Goal: Task Accomplishment & Management: Manage account settings

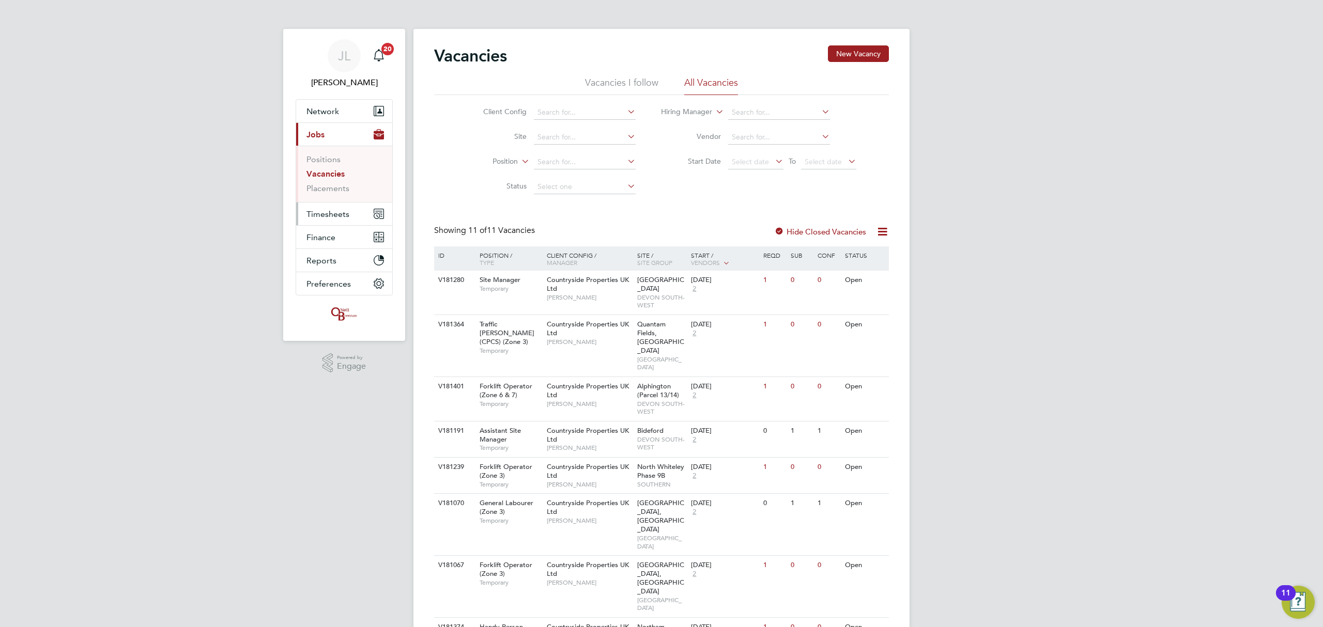
click at [336, 205] on button "Timesheets" at bounding box center [344, 214] width 96 height 23
click at [325, 135] on button "Current page: Jobs" at bounding box center [344, 134] width 96 height 23
click at [1142, 315] on div "JL Jordan Lee Notifications 20 Applications: Network Team Members Businesses Si…" at bounding box center [661, 425] width 1323 height 851
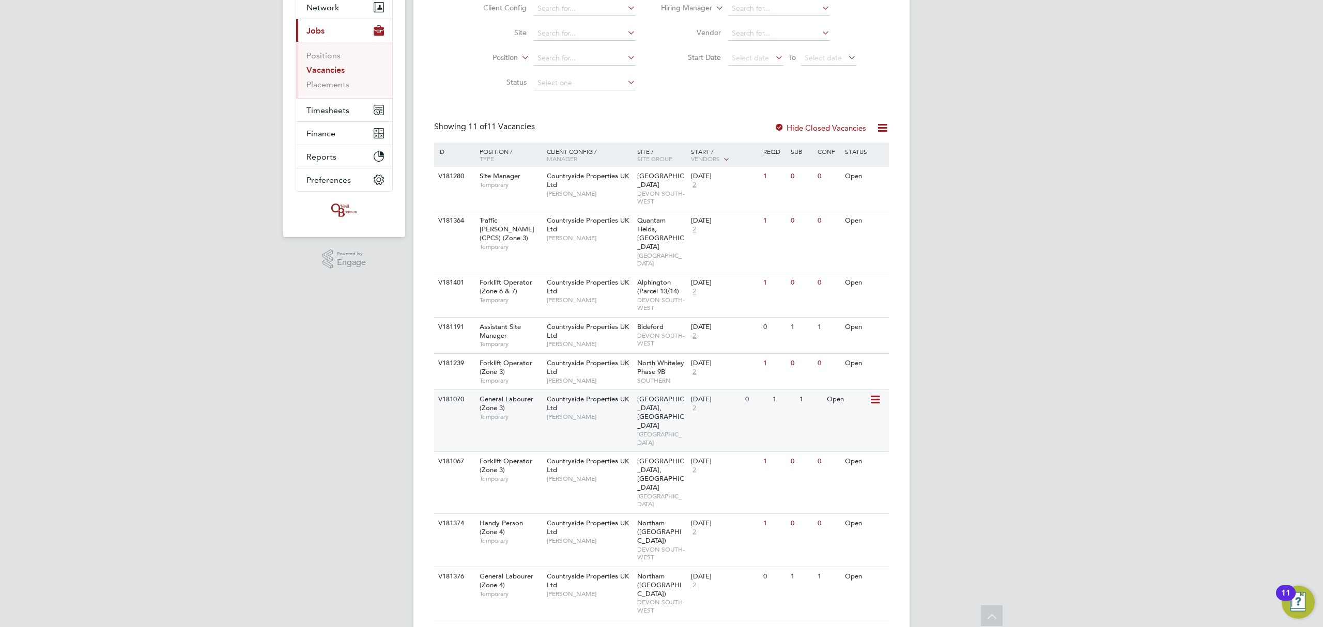
scroll to position [123, 0]
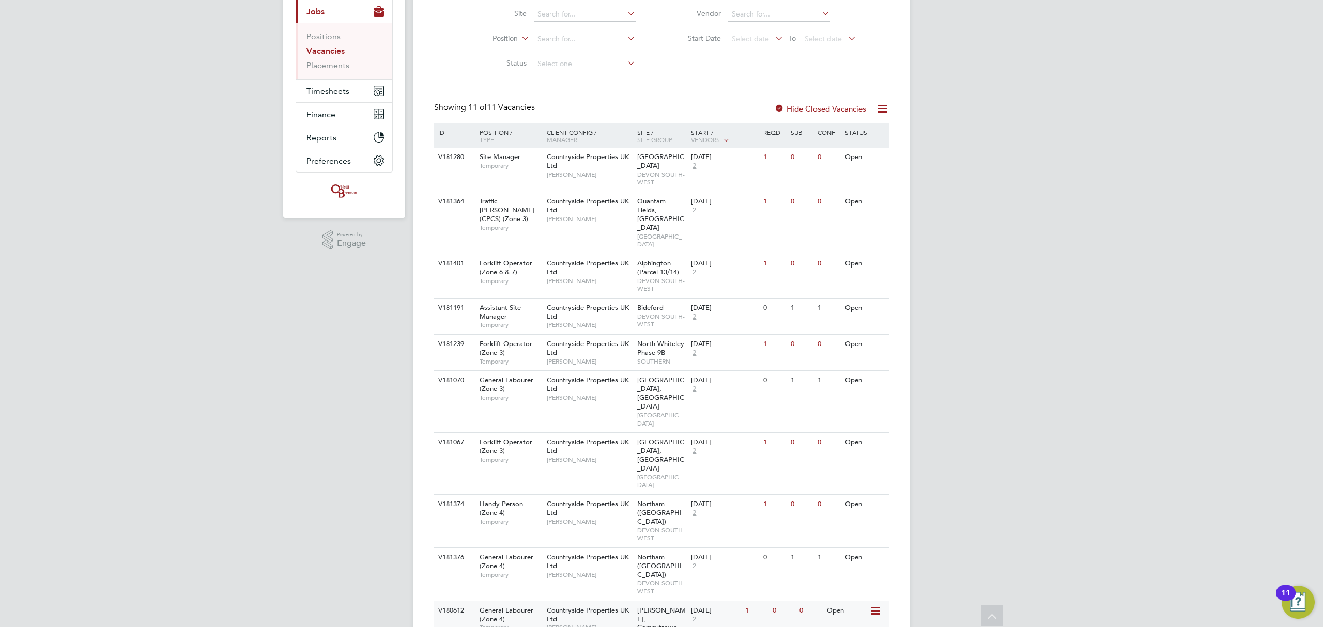
click at [880, 605] on icon at bounding box center [874, 611] width 10 height 12
click at [848, 539] on li "View Details" at bounding box center [850, 543] width 60 height 14
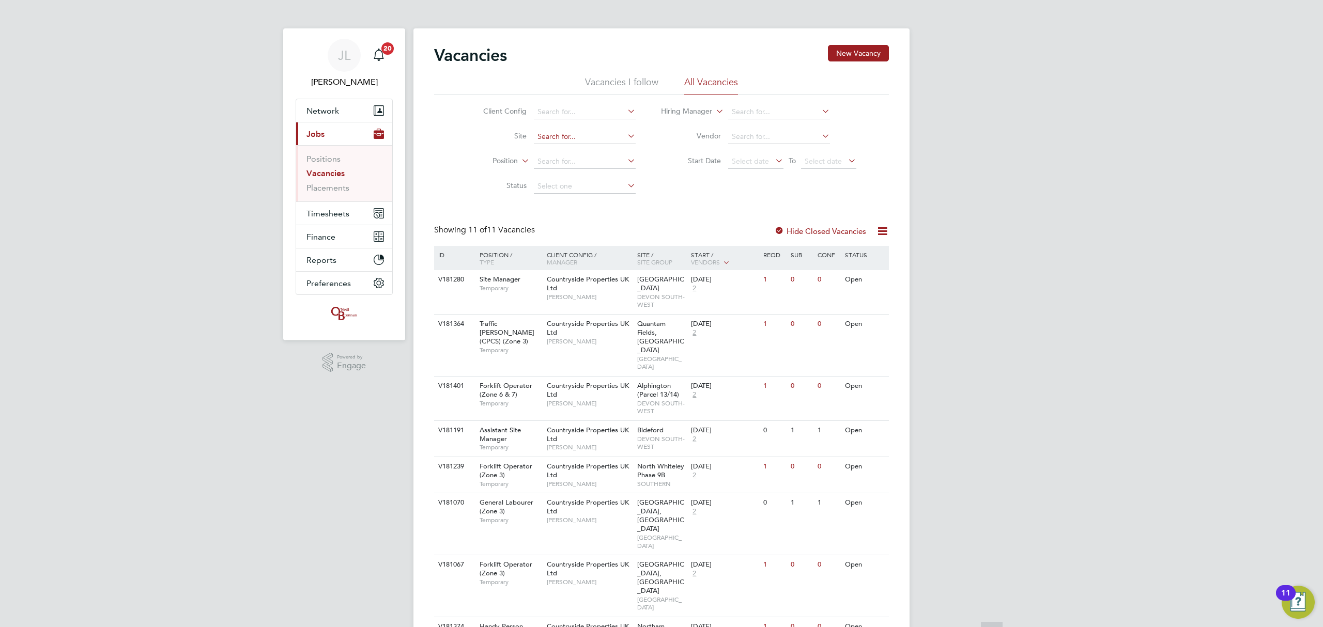
scroll to position [0, 0]
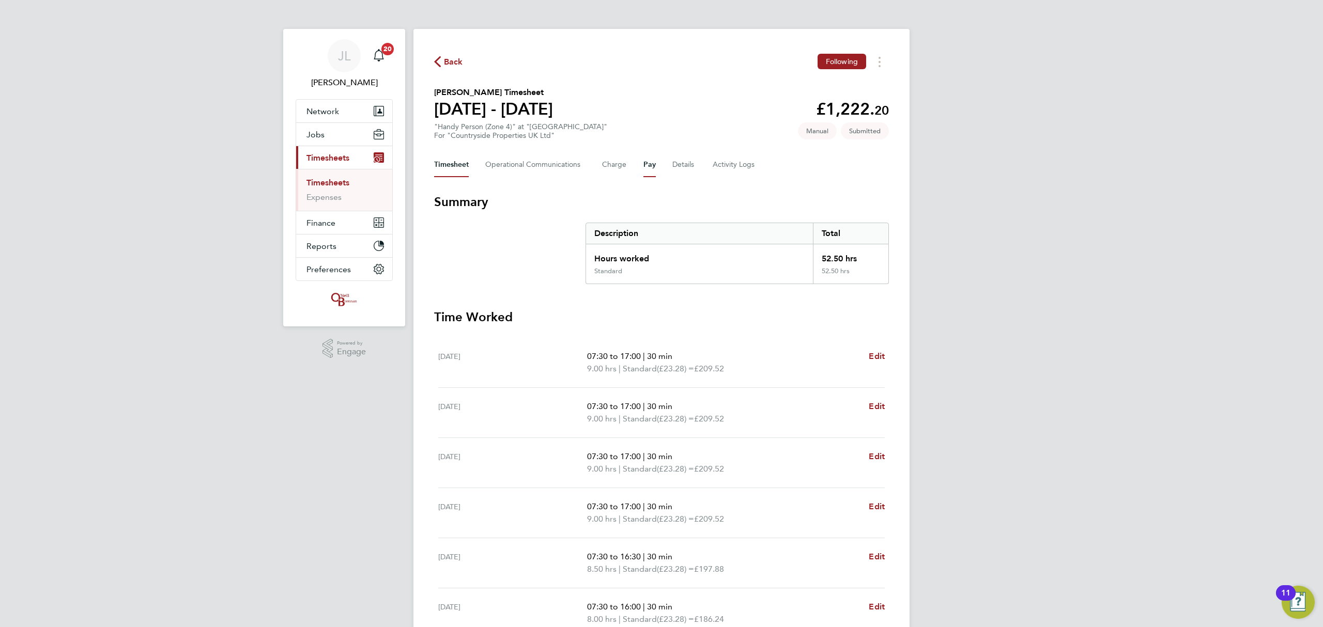
click at [645, 166] on button "Pay" at bounding box center [649, 164] width 12 height 25
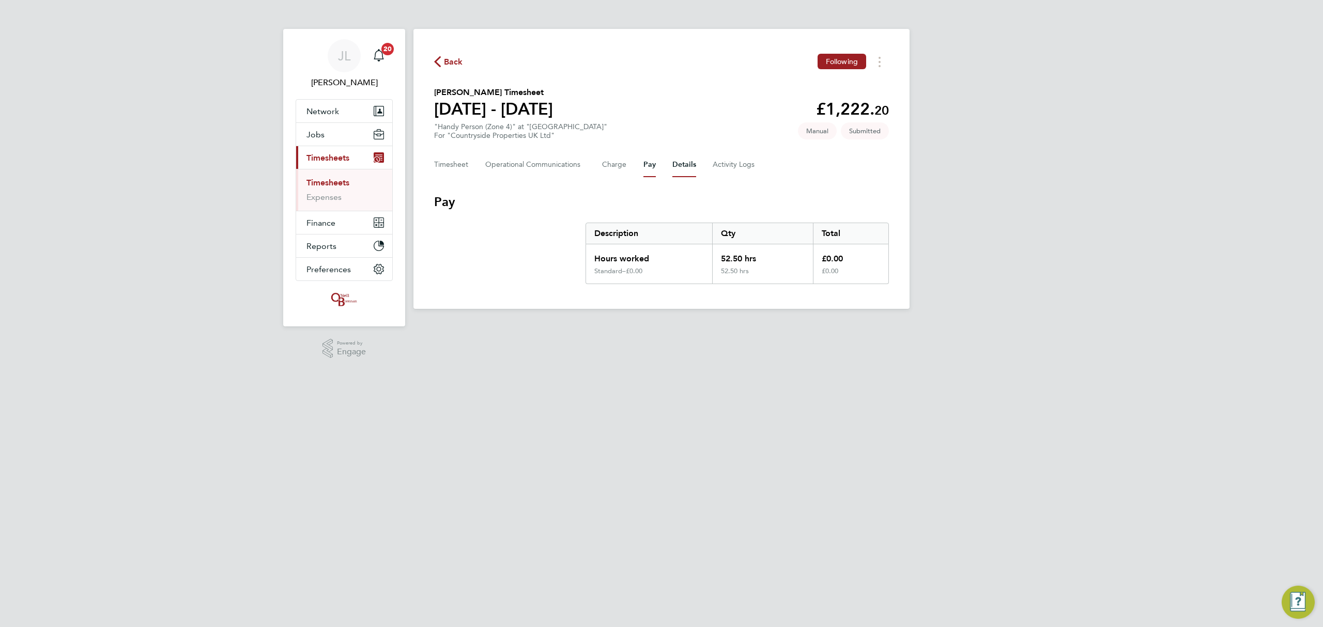
click at [675, 162] on button "Details" at bounding box center [684, 164] width 24 height 25
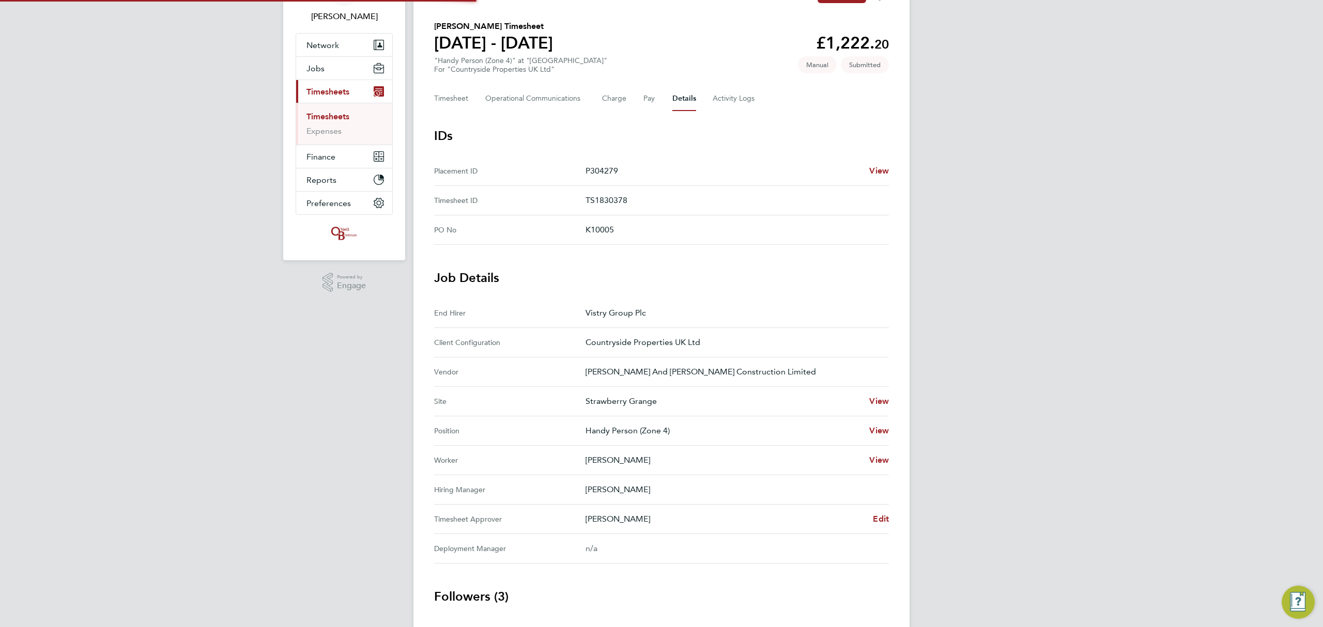
scroll to position [149, 0]
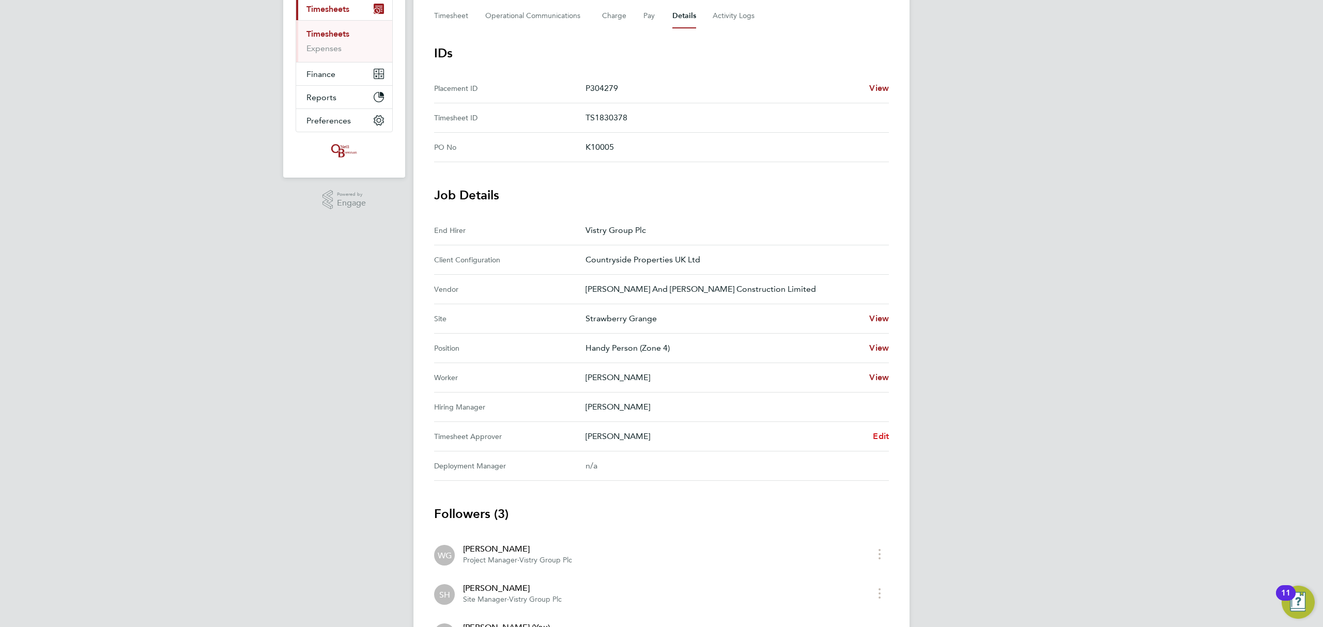
click at [883, 441] on span "Edit" at bounding box center [881, 437] width 16 height 10
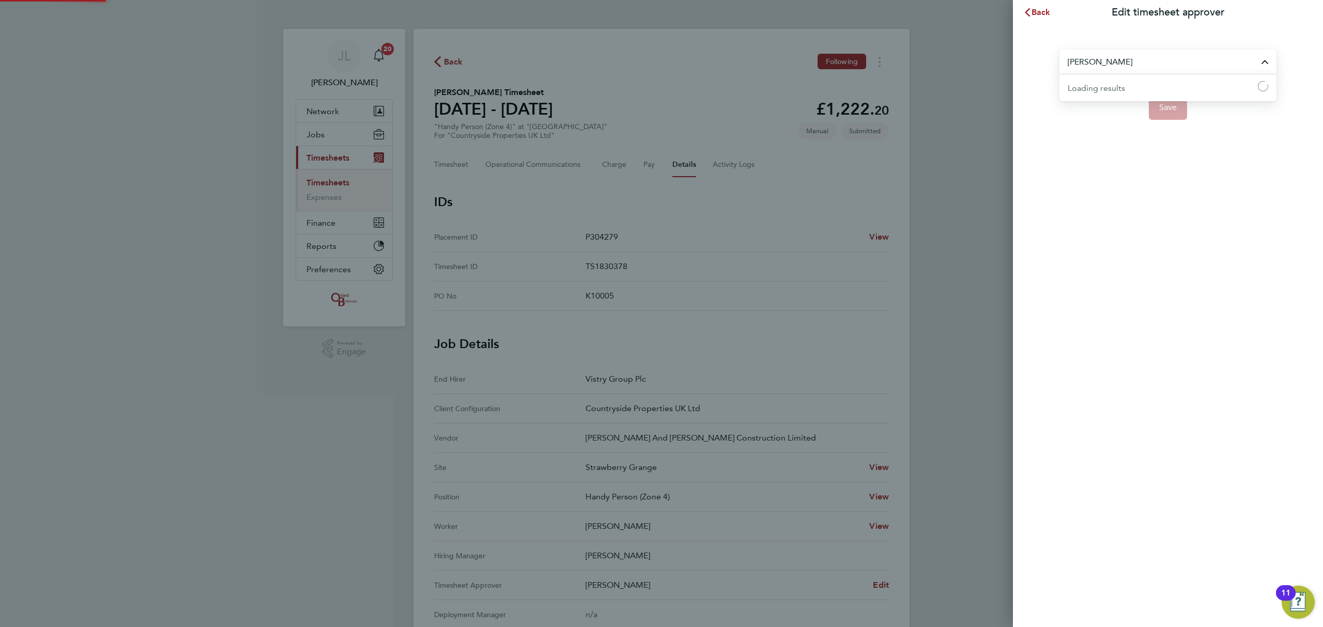
click at [1133, 57] on input "Stephen Harrison" at bounding box center [1168, 62] width 217 height 24
click at [1076, 85] on span "Matt Day" at bounding box center [1101, 87] width 67 height 12
type input "Matt Day"
click at [1170, 105] on span "Save" at bounding box center [1168, 107] width 18 height 10
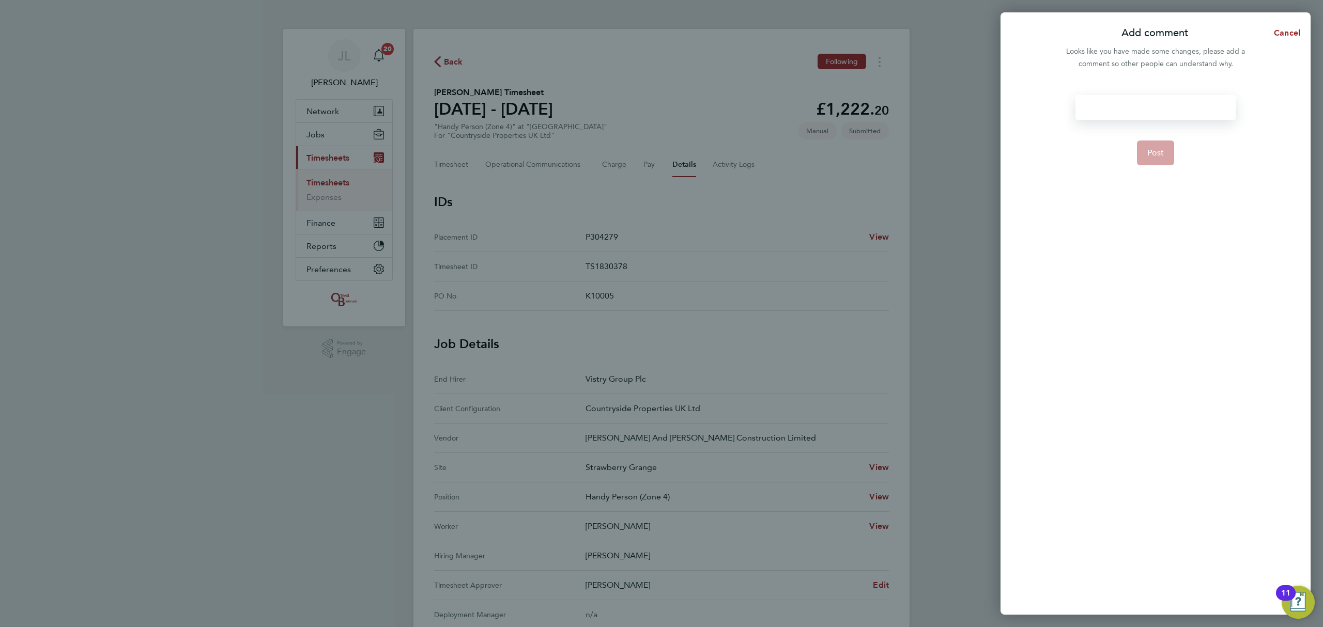
click at [1161, 110] on div at bounding box center [1156, 107] width 160 height 25
click at [1148, 116] on div at bounding box center [1156, 107] width 160 height 25
click at [1160, 153] on span "Post" at bounding box center [1155, 153] width 17 height 10
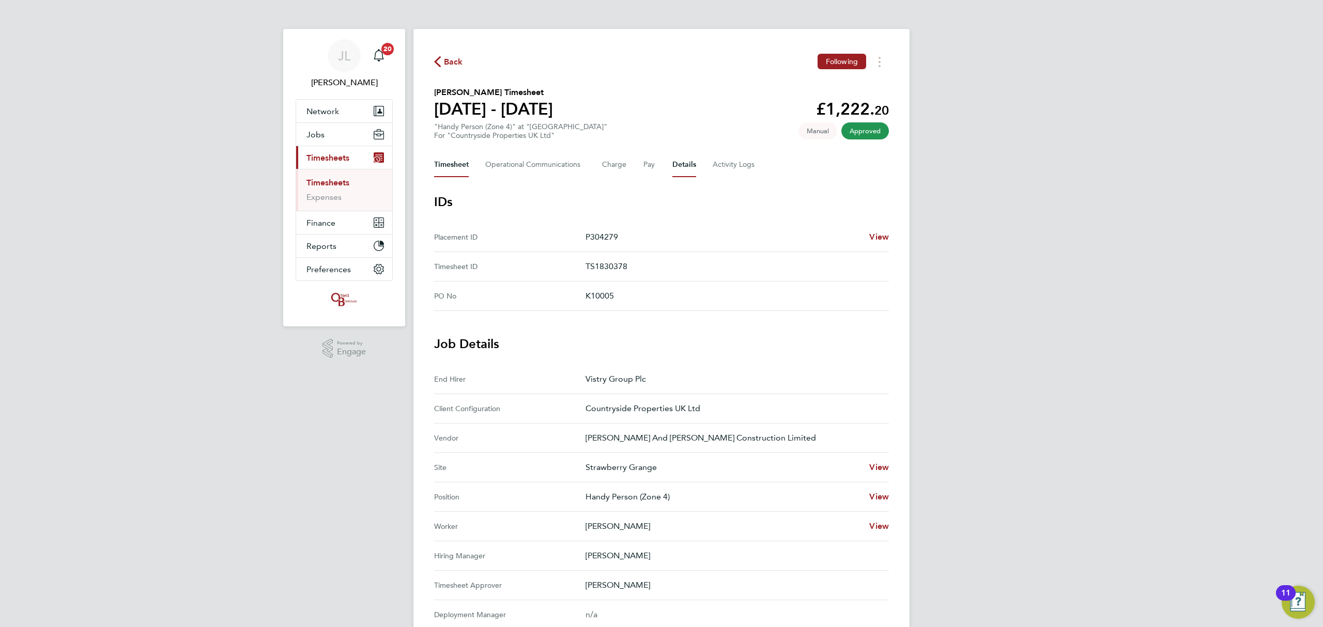
click at [453, 161] on button "Timesheet" at bounding box center [451, 164] width 35 height 25
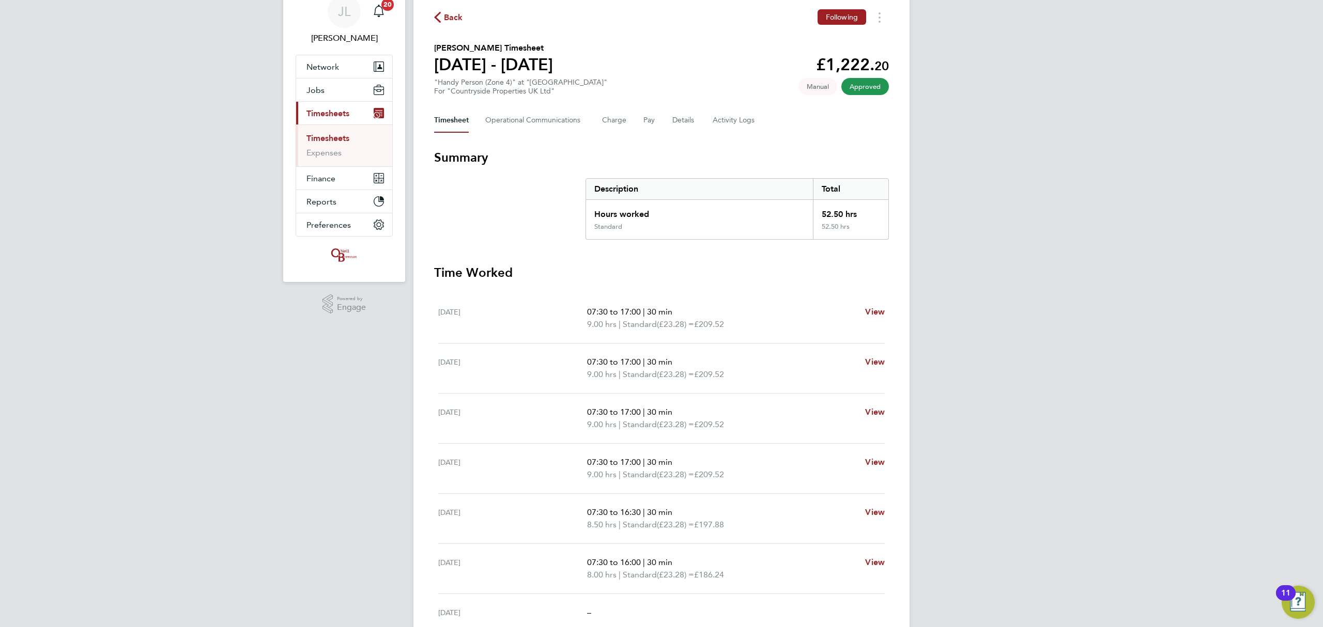
scroll to position [69, 0]
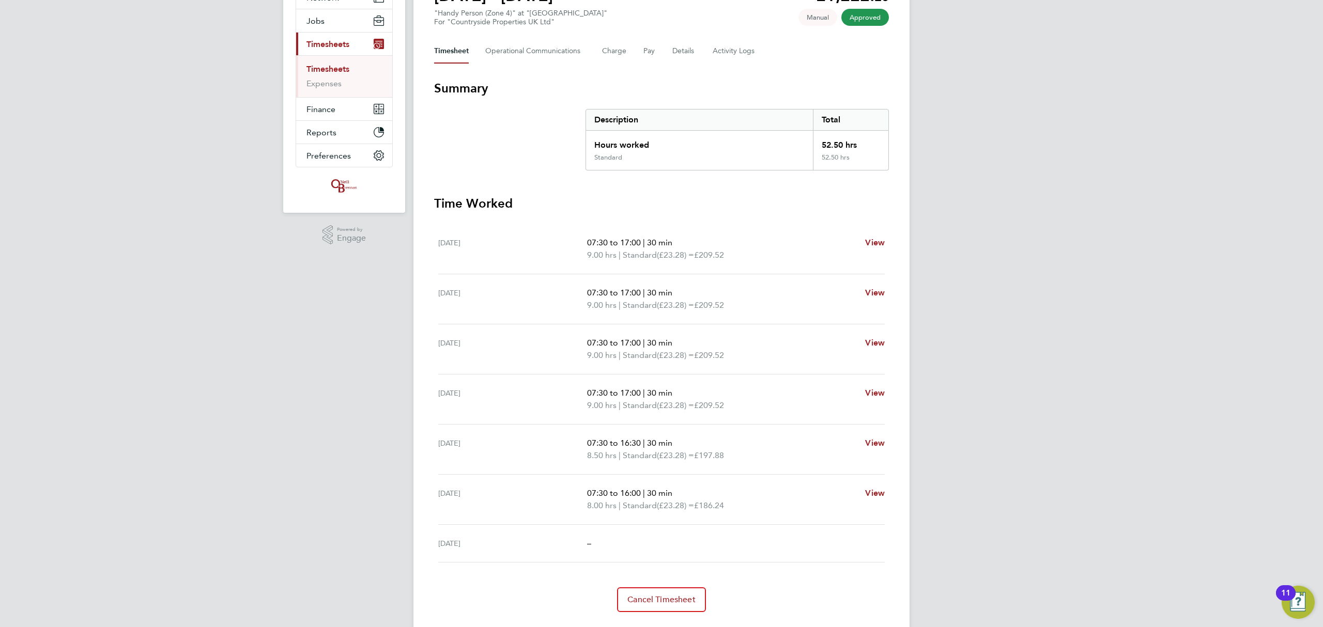
scroll to position [137, 0]
